Goal: Entertainment & Leisure: Consume media (video, audio)

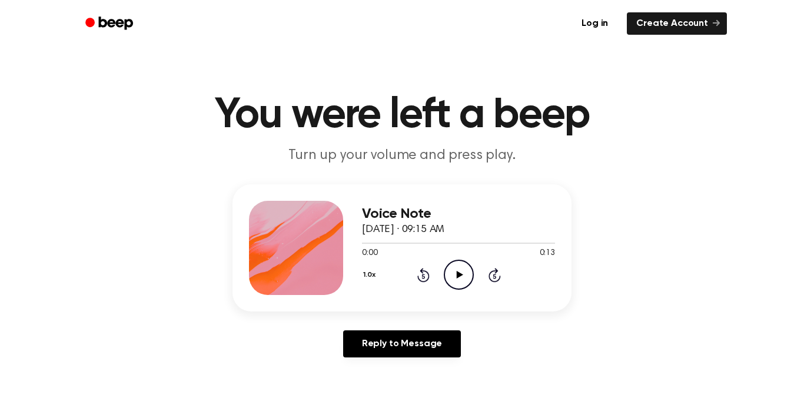
click at [452, 270] on icon "Play Audio" at bounding box center [459, 274] width 30 height 30
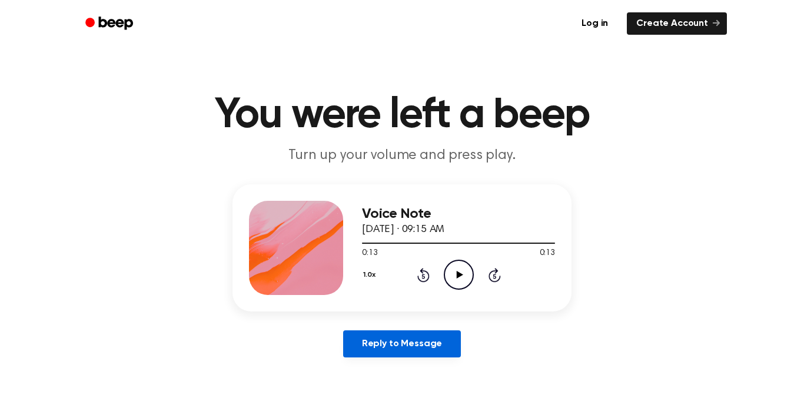
click at [417, 350] on link "Reply to Message" at bounding box center [402, 343] width 118 height 27
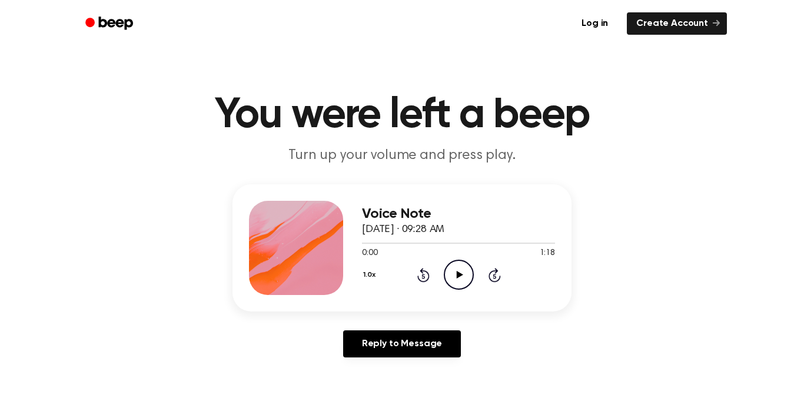
click at [457, 271] on icon "Play Audio" at bounding box center [459, 274] width 30 height 30
click at [467, 270] on icon "Play Audio" at bounding box center [459, 274] width 30 height 30
click at [467, 270] on icon "Pause Audio" at bounding box center [459, 274] width 30 height 30
click at [467, 270] on icon "Play Audio" at bounding box center [459, 274] width 30 height 30
